Goal: Task Accomplishment & Management: Manage account settings

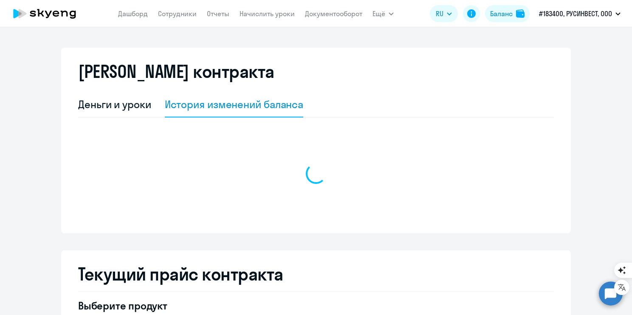
select select "english_adult_not_native_speaker"
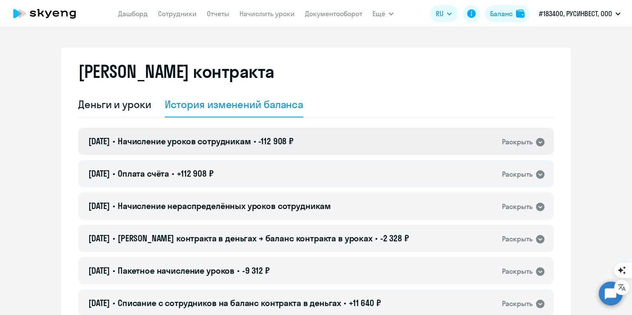
click at [530, 146] on div "Раскрыть" at bounding box center [523, 141] width 43 height 11
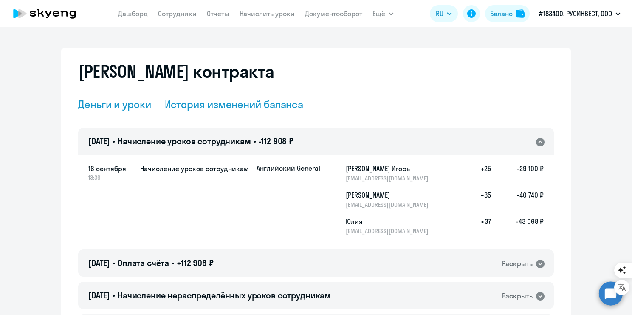
click at [133, 110] on div "Деньги и уроки" at bounding box center [114, 104] width 73 height 14
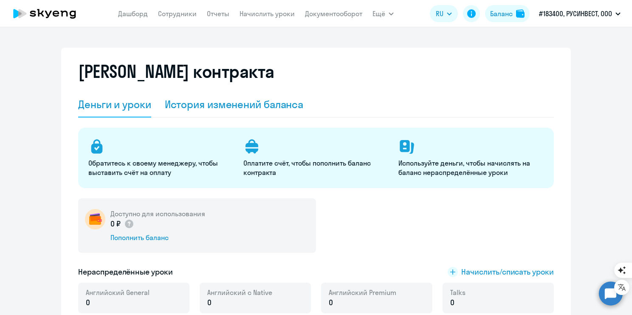
click at [202, 101] on div "История изменений баланса" at bounding box center [234, 104] width 139 height 14
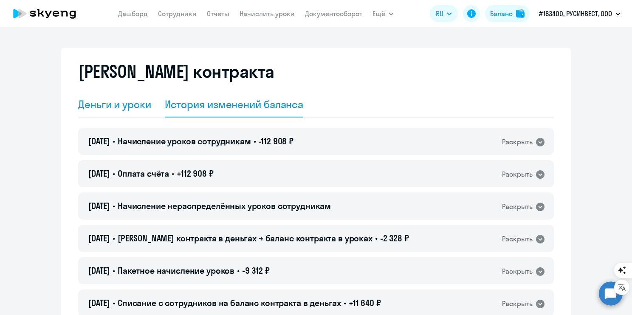
click at [118, 108] on div "Деньги и уроки" at bounding box center [114, 104] width 73 height 14
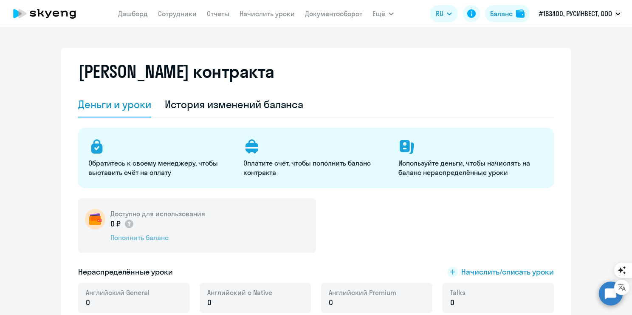
click at [145, 232] on div "Пополнить баланс" at bounding box center [158, 236] width 95 height 9
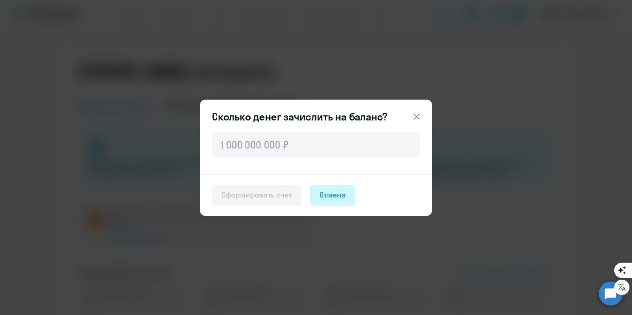
click at [329, 192] on div "Отмена" at bounding box center [333, 194] width 26 height 11
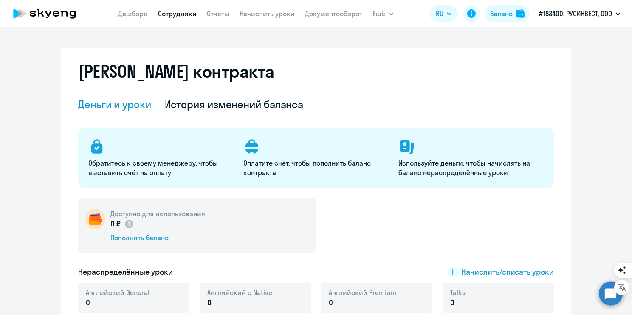
click at [185, 16] on link "Сотрудники" at bounding box center [177, 13] width 39 height 9
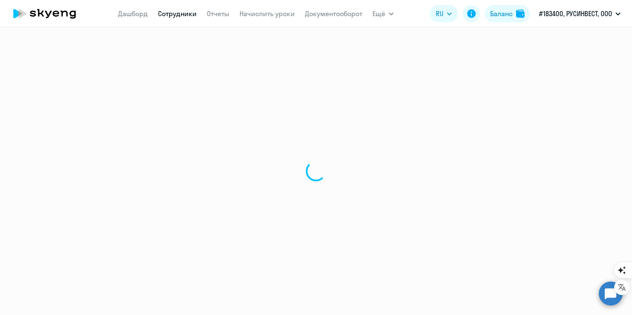
select select "30"
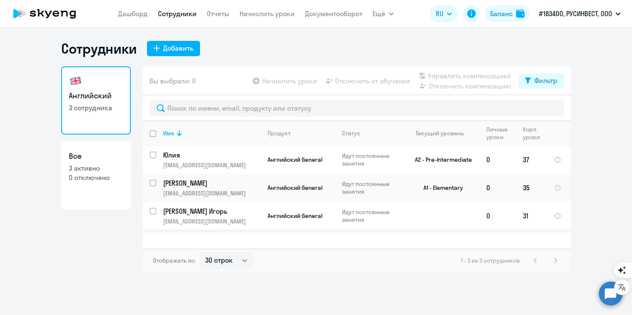
click at [529, 219] on td "31" at bounding box center [531, 215] width 31 height 28
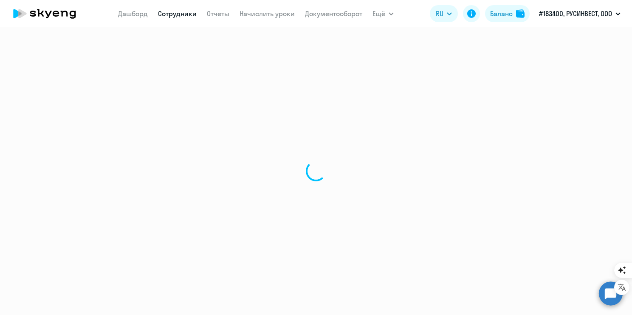
select select "english"
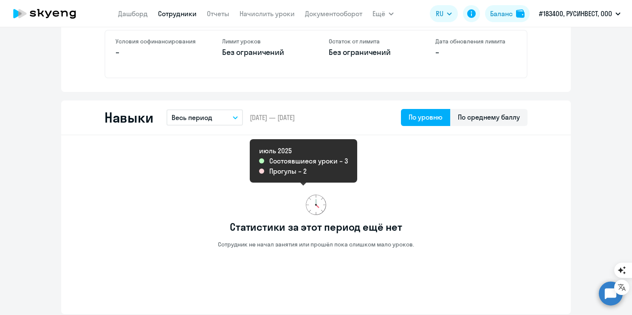
scroll to position [128, 0]
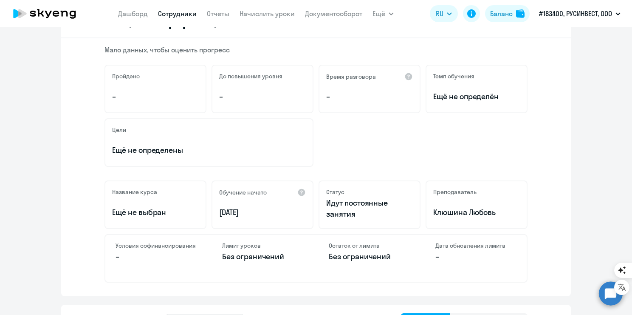
click at [541, 148] on div "Мало данных, чтобы оценить прогресс Пройдено – До повышения уровня – Время разг…" at bounding box center [316, 167] width 510 height 258
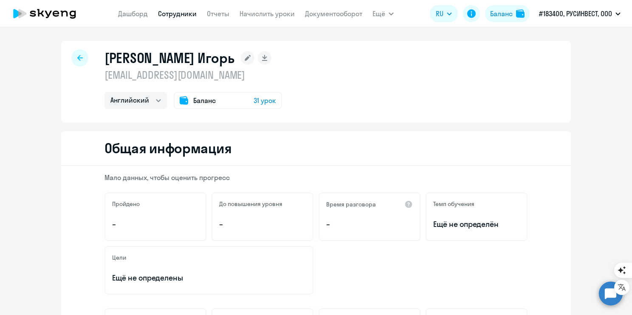
click at [259, 101] on span "31 урок" at bounding box center [265, 100] width 23 height 10
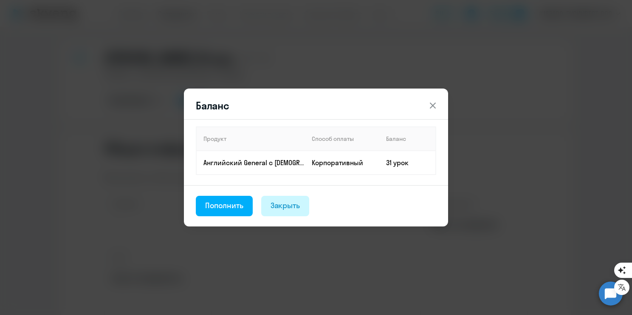
click at [298, 209] on div "Закрыть" at bounding box center [286, 205] width 30 height 11
